Goal: Task Accomplishment & Management: Use online tool/utility

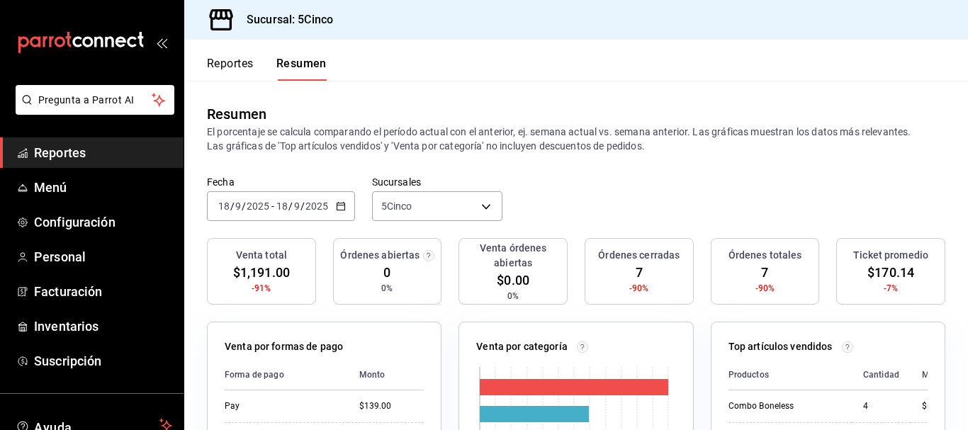
click at [232, 67] on button "Reportes" at bounding box center [230, 69] width 47 height 24
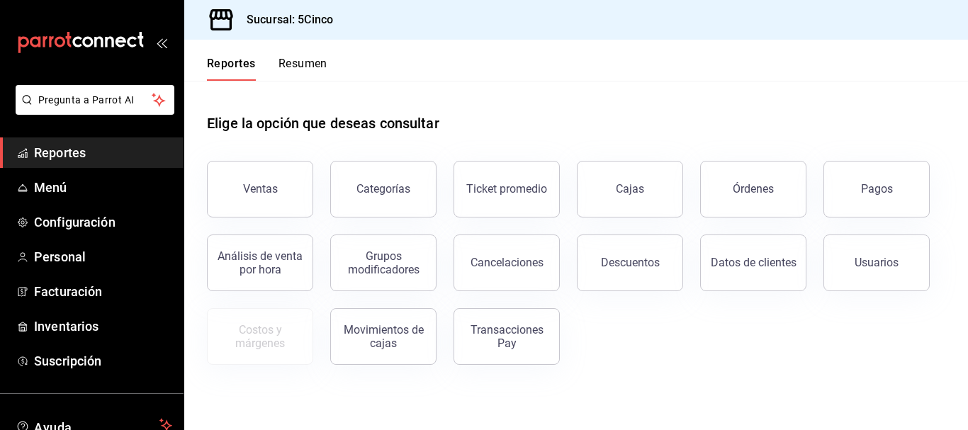
click at [300, 60] on button "Resumen" at bounding box center [302, 69] width 49 height 24
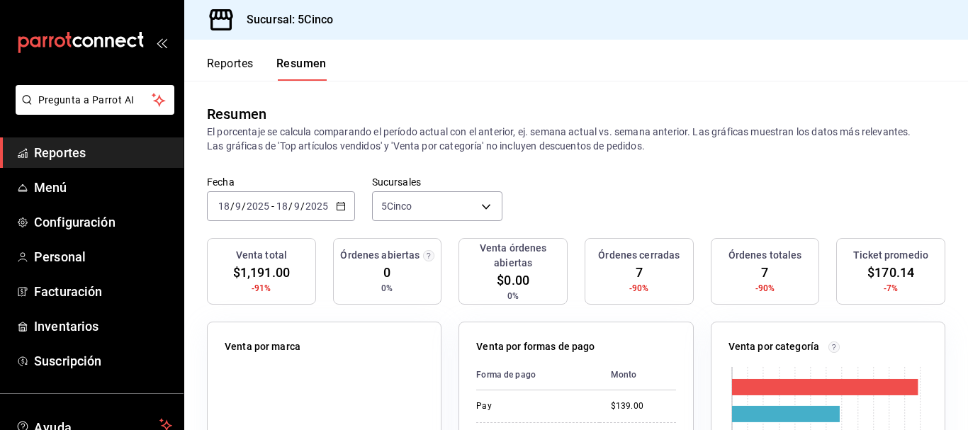
click at [234, 64] on button "Reportes" at bounding box center [230, 69] width 47 height 24
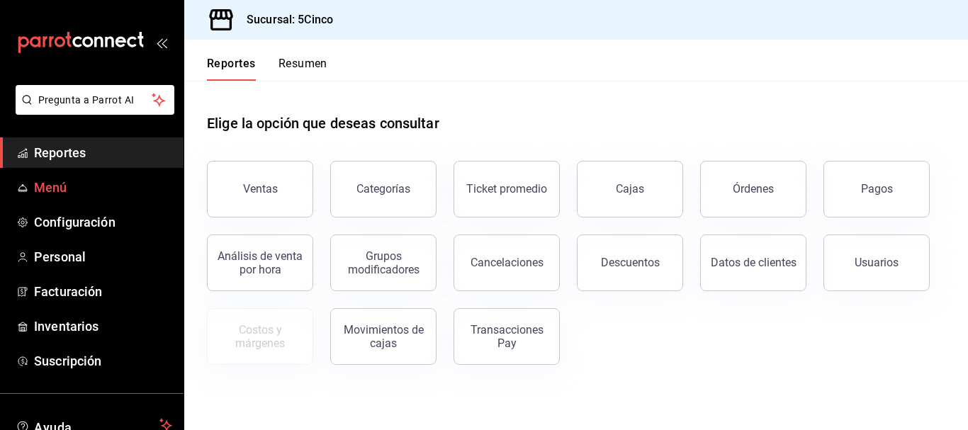
click at [58, 186] on span "Menú" at bounding box center [103, 187] width 138 height 19
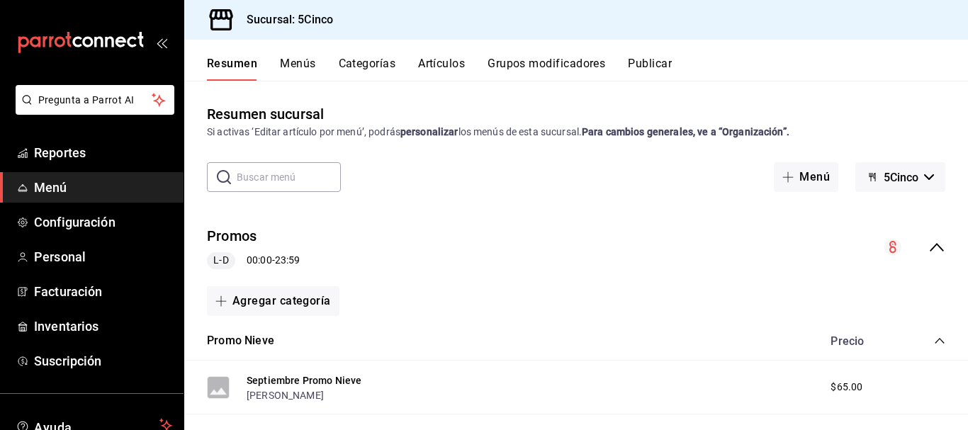
click at [432, 73] on button "Artículos" at bounding box center [441, 69] width 47 height 24
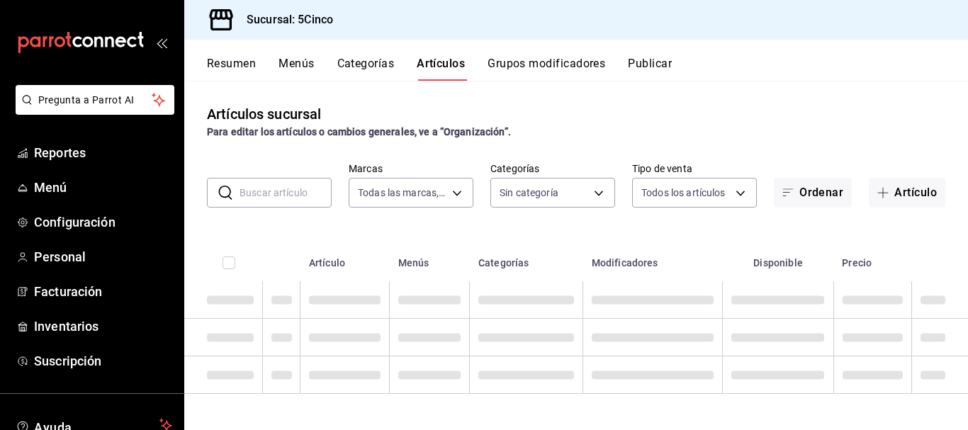
click at [286, 192] on input "text" at bounding box center [286, 193] width 92 height 28
type input "8f35f587-e462-420b-a761-ee9f60806f21"
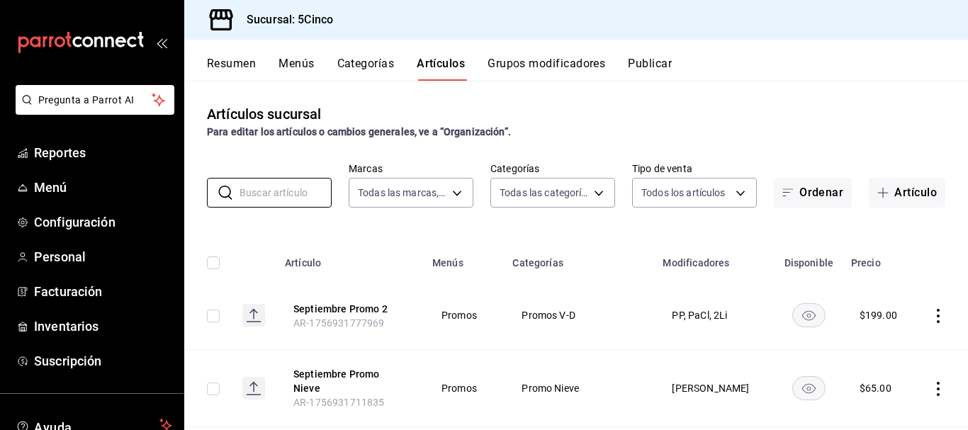
type input "46ded28d-c232-4de3-ae2a-5f55cd3dd250,c1ac402c-f3d0-463d-9a97-cfde7c406cde,d6bdd…"
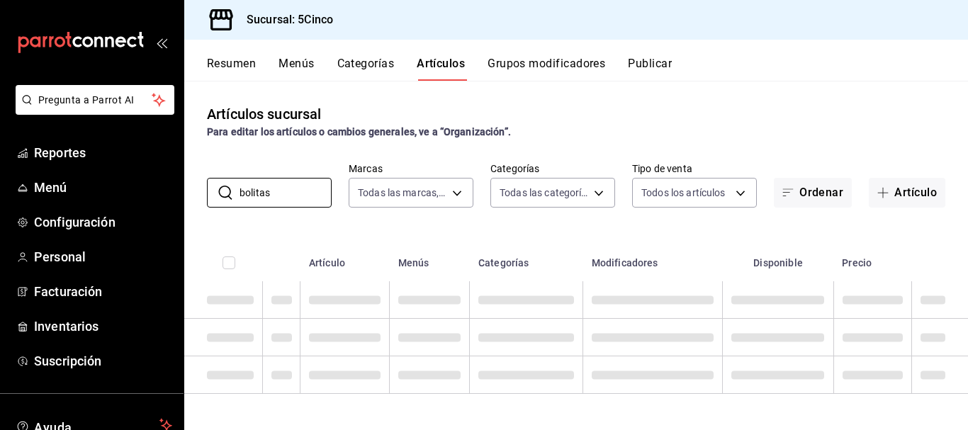
type input "bolitas"
click at [308, 153] on div "Artículos sucursal Para editar los artículos o cambios generales, ve a “Organiz…" at bounding box center [576, 255] width 784 height 349
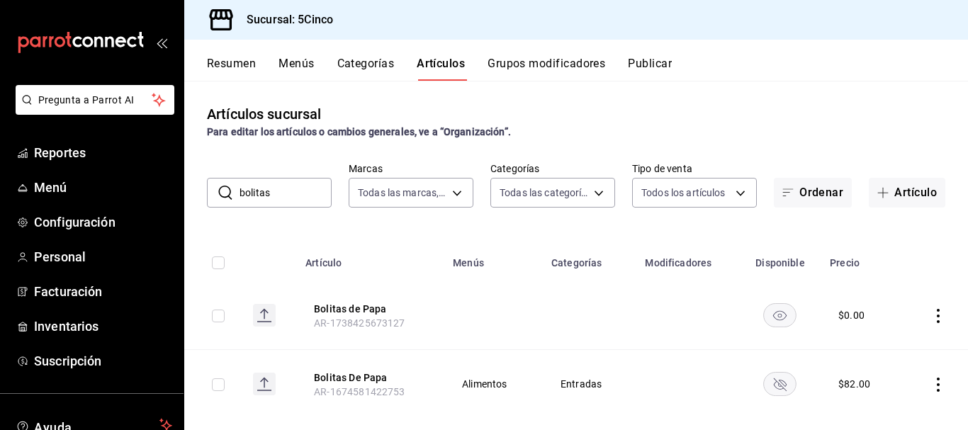
click at [777, 379] on rect "availability-product" at bounding box center [780, 383] width 33 height 23
